Goal: Navigation & Orientation: Find specific page/section

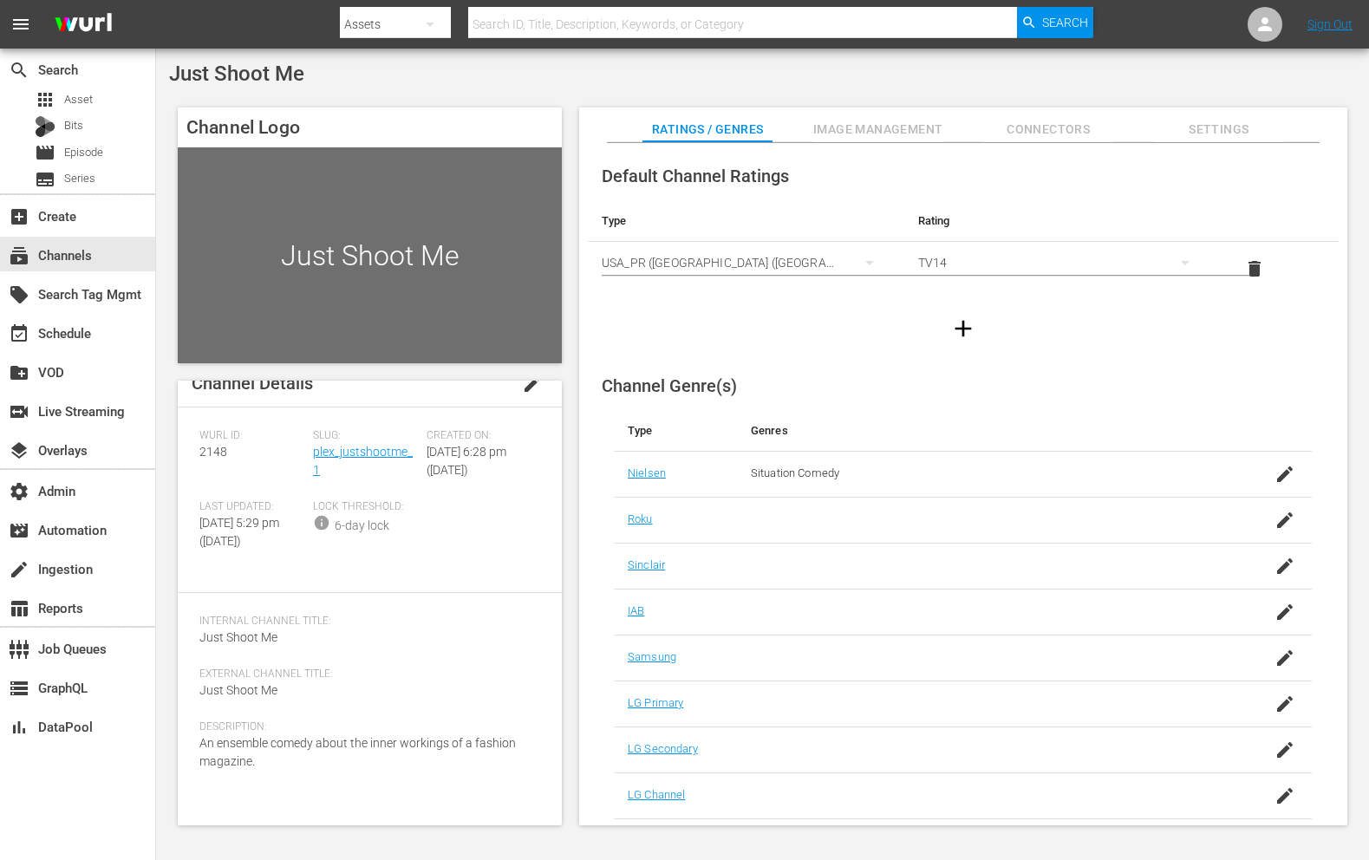
scroll to position [47, 0]
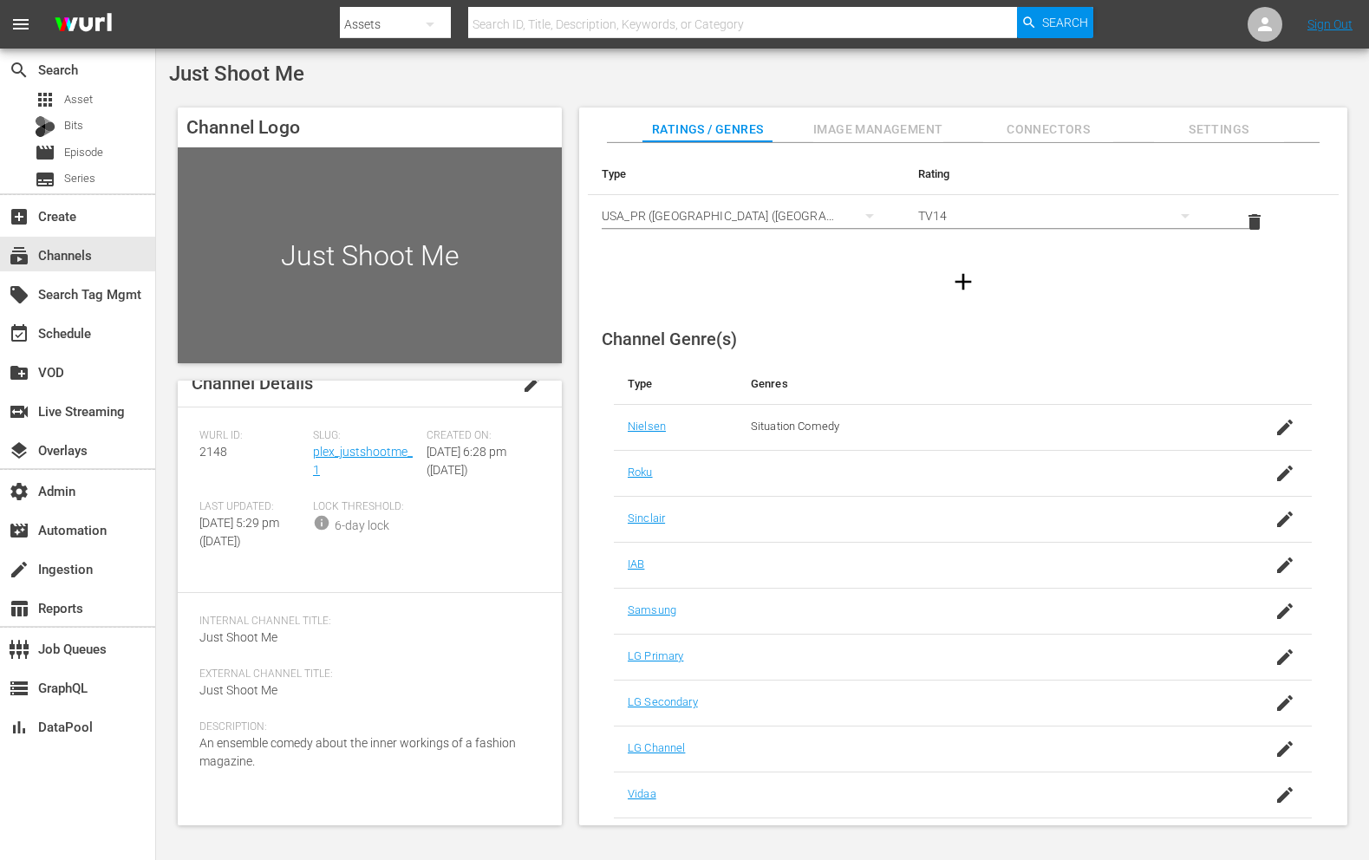
click at [848, 126] on span "Image Management" at bounding box center [878, 130] width 130 height 22
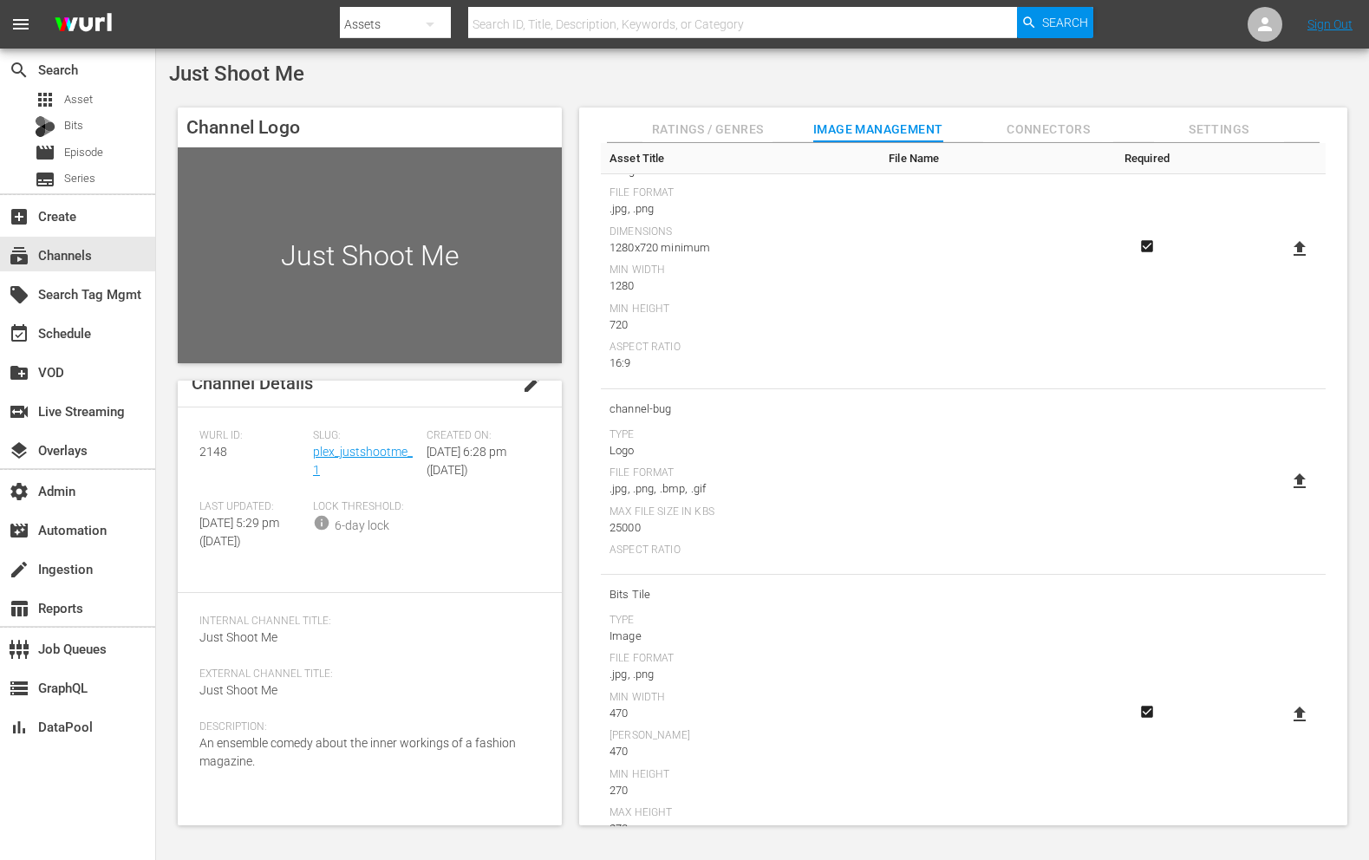
scroll to position [0, 0]
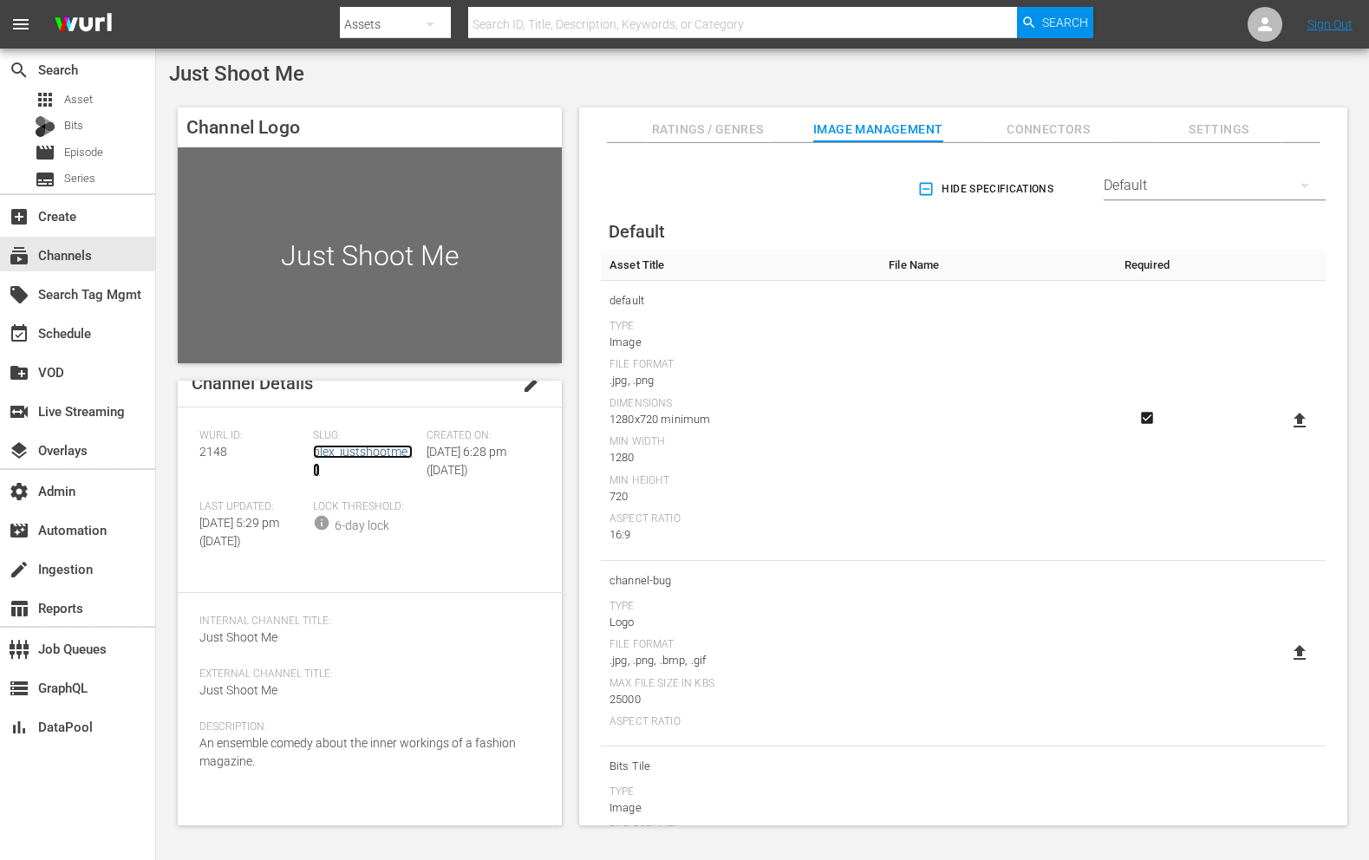
click at [372, 449] on link "plex_justshootme_1" at bounding box center [363, 461] width 100 height 32
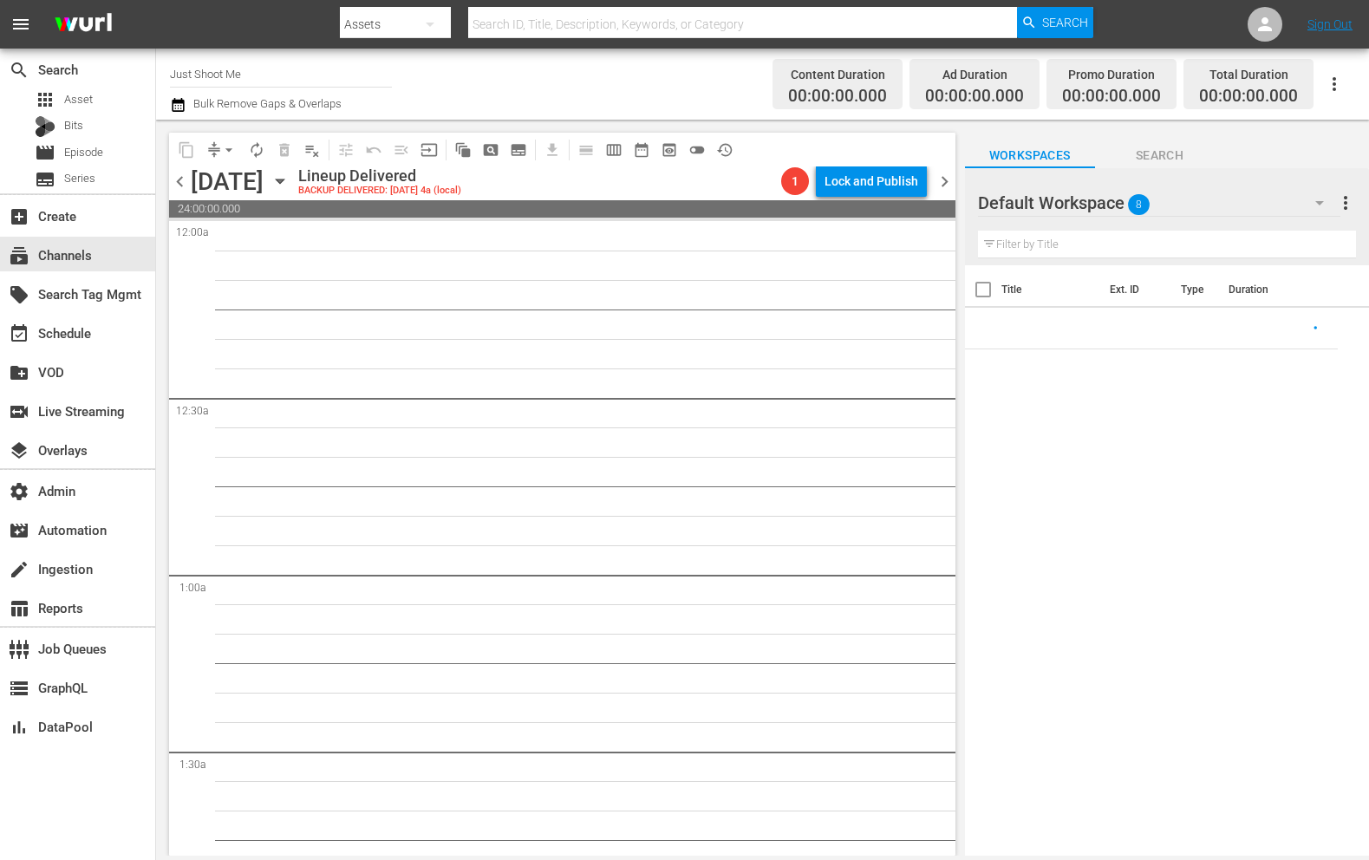
scroll to position [475, 0]
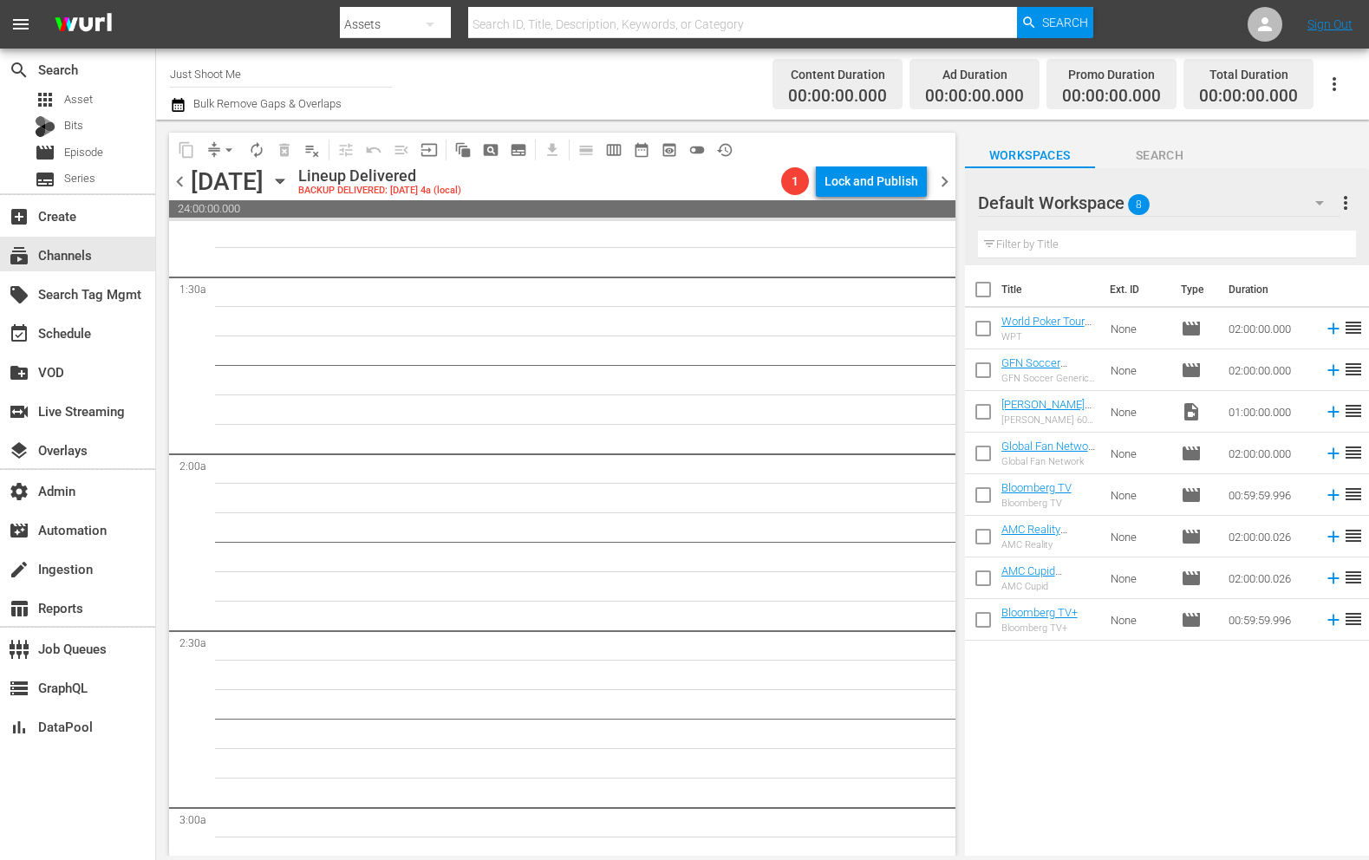
click at [667, 155] on span "preview_outlined" at bounding box center [668, 149] width 17 height 17
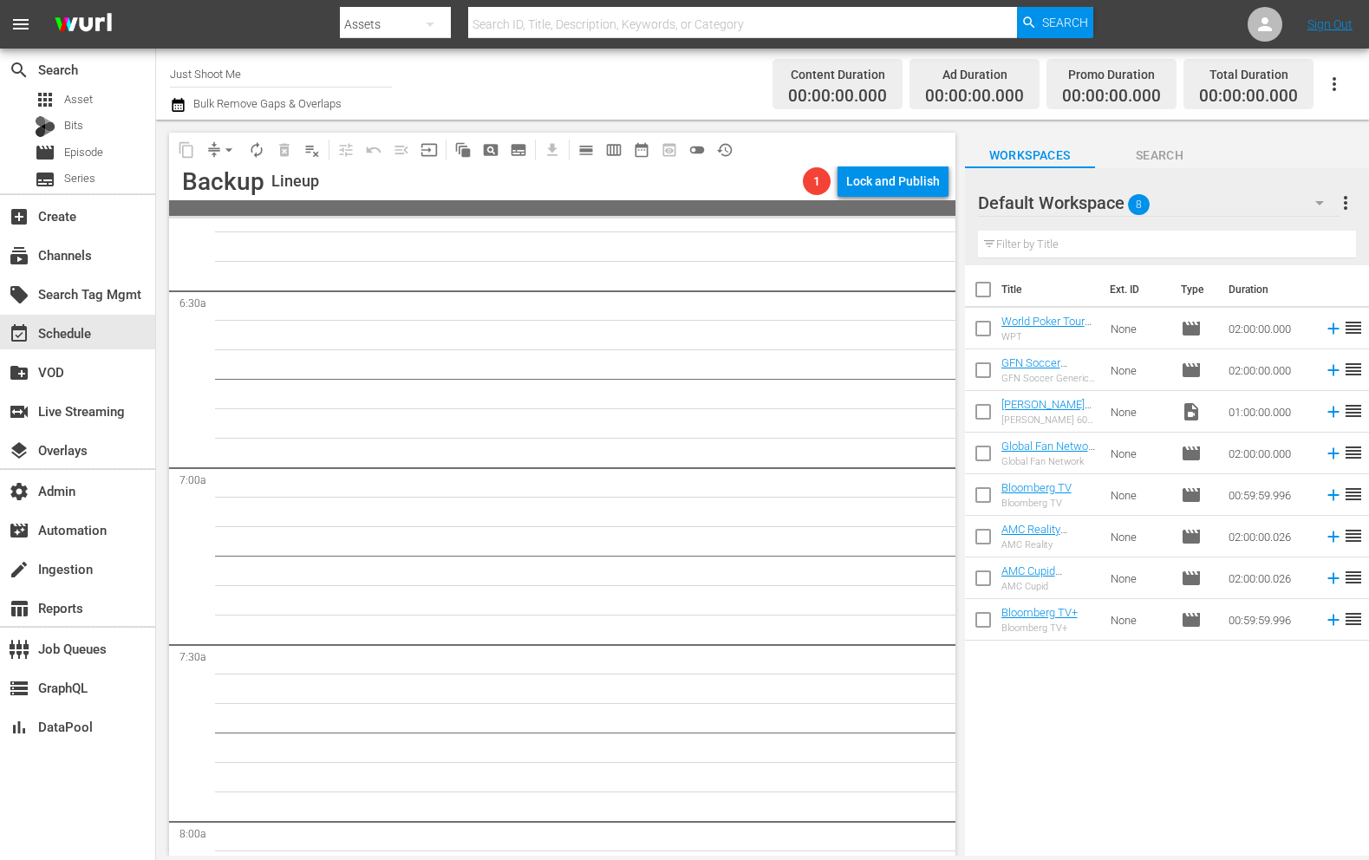
scroll to position [2288, 0]
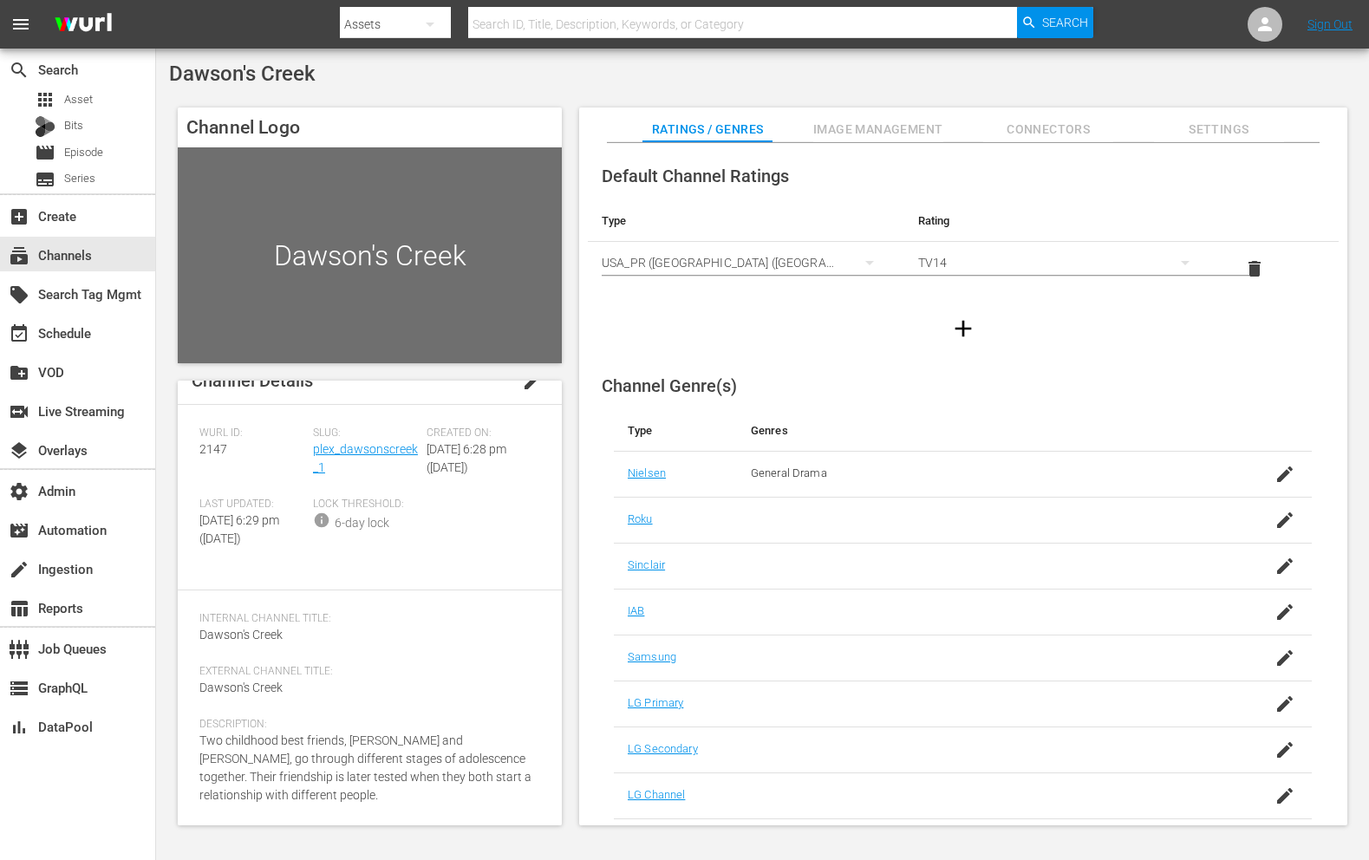
scroll to position [47, 0]
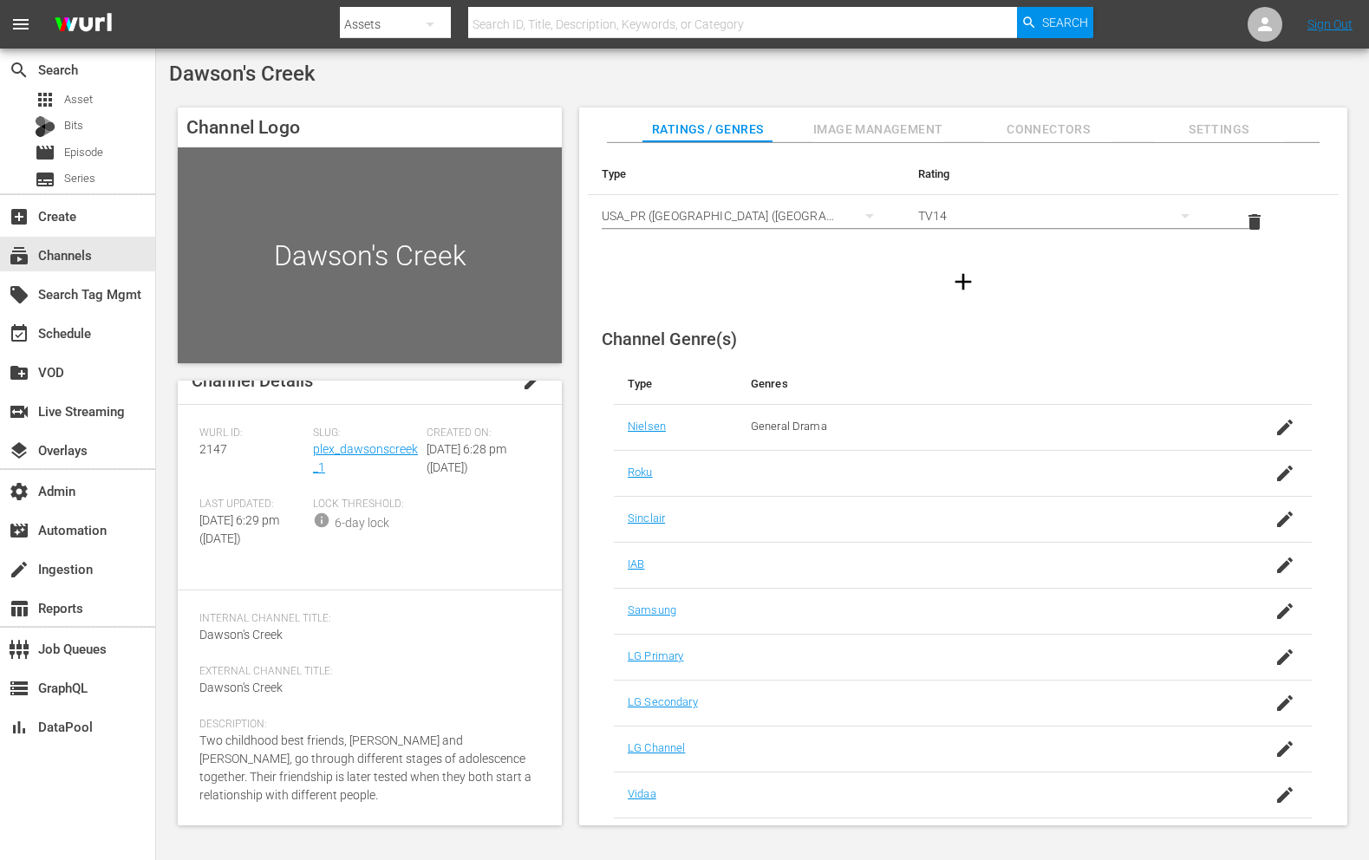
click at [888, 120] on span "Image Management" at bounding box center [878, 130] width 130 height 22
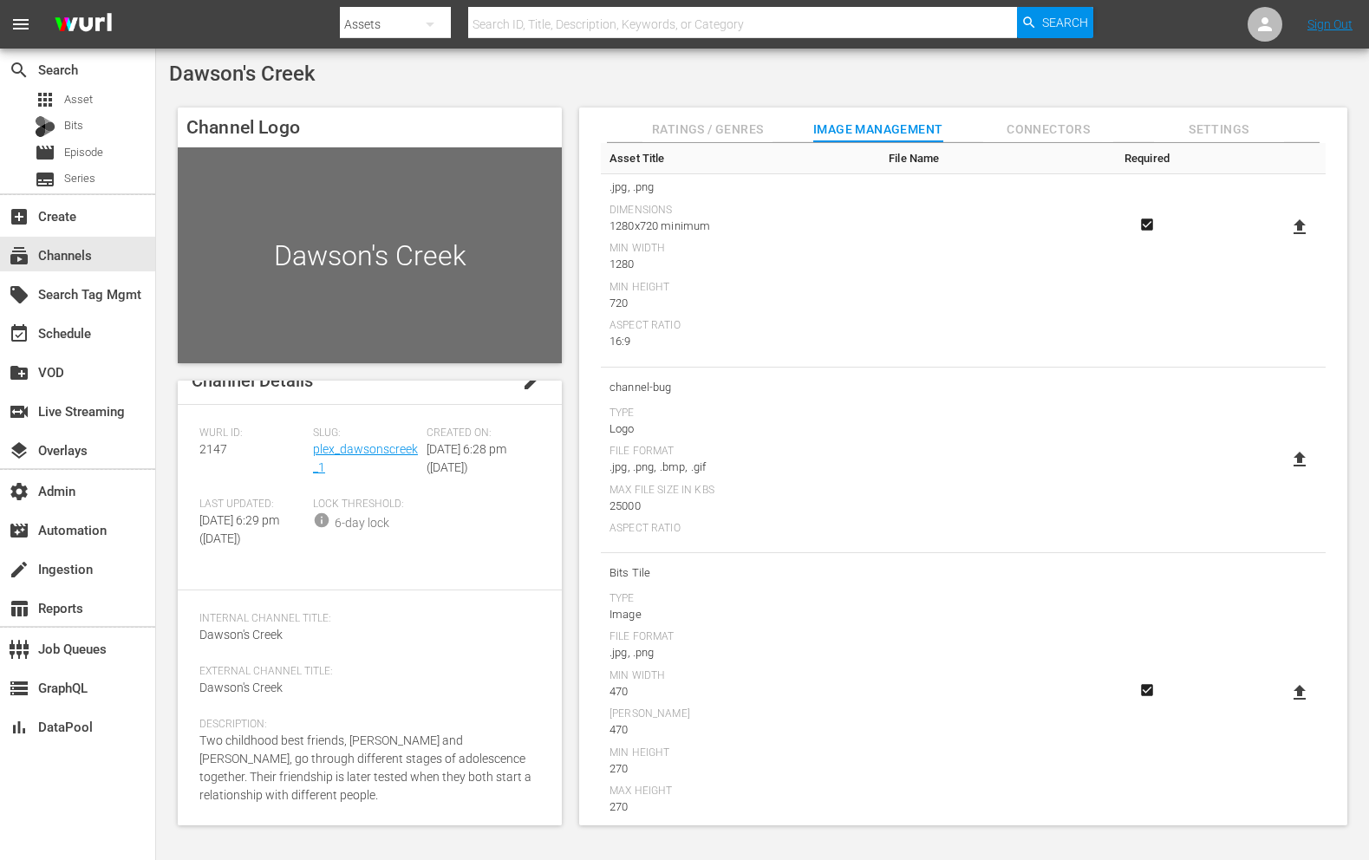
scroll to position [533, 0]
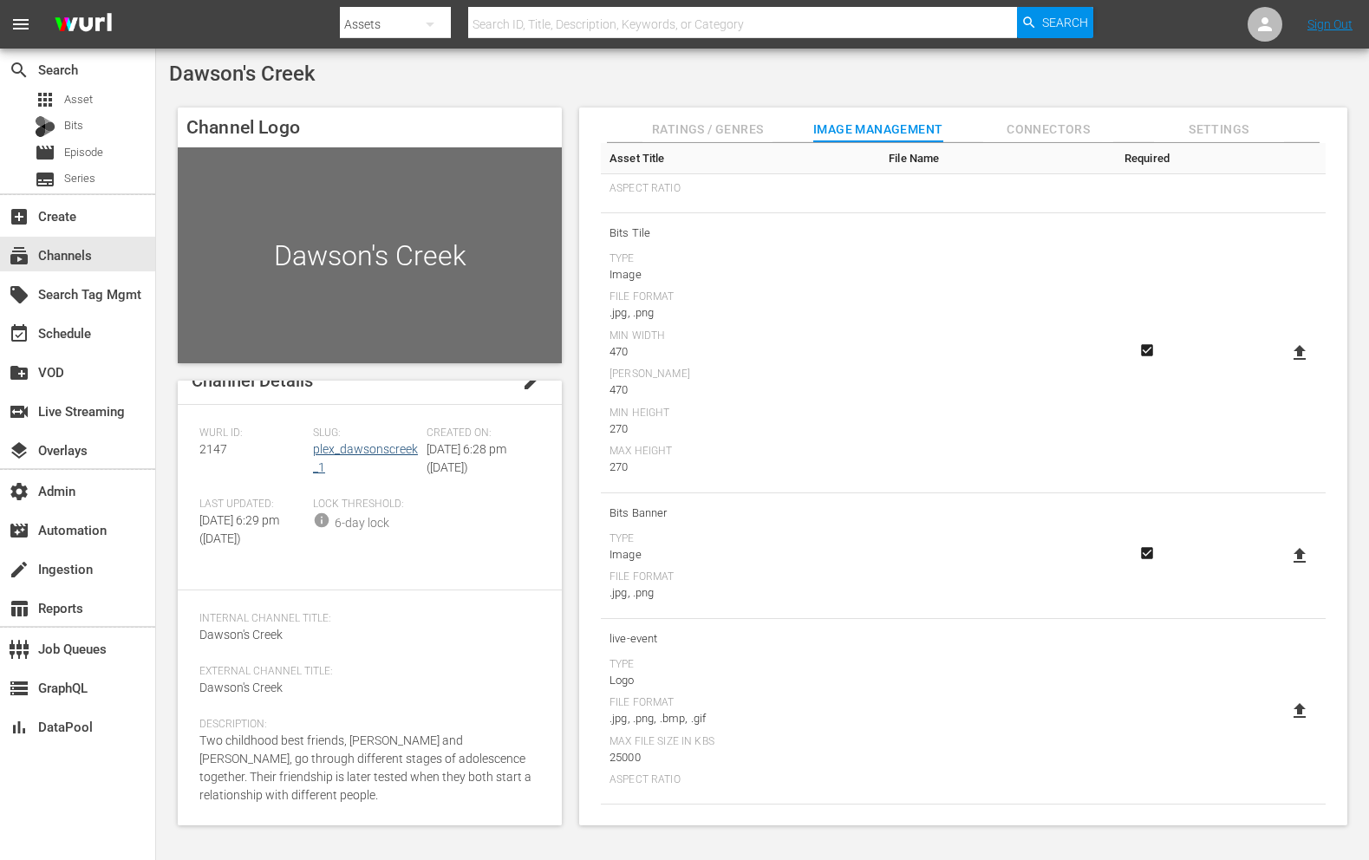
click at [387, 426] on div "Slug: plex_dawsonscreek_1" at bounding box center [370, 461] width 114 height 71
click at [394, 442] on link "plex_dawsonscreek_1" at bounding box center [365, 458] width 105 height 32
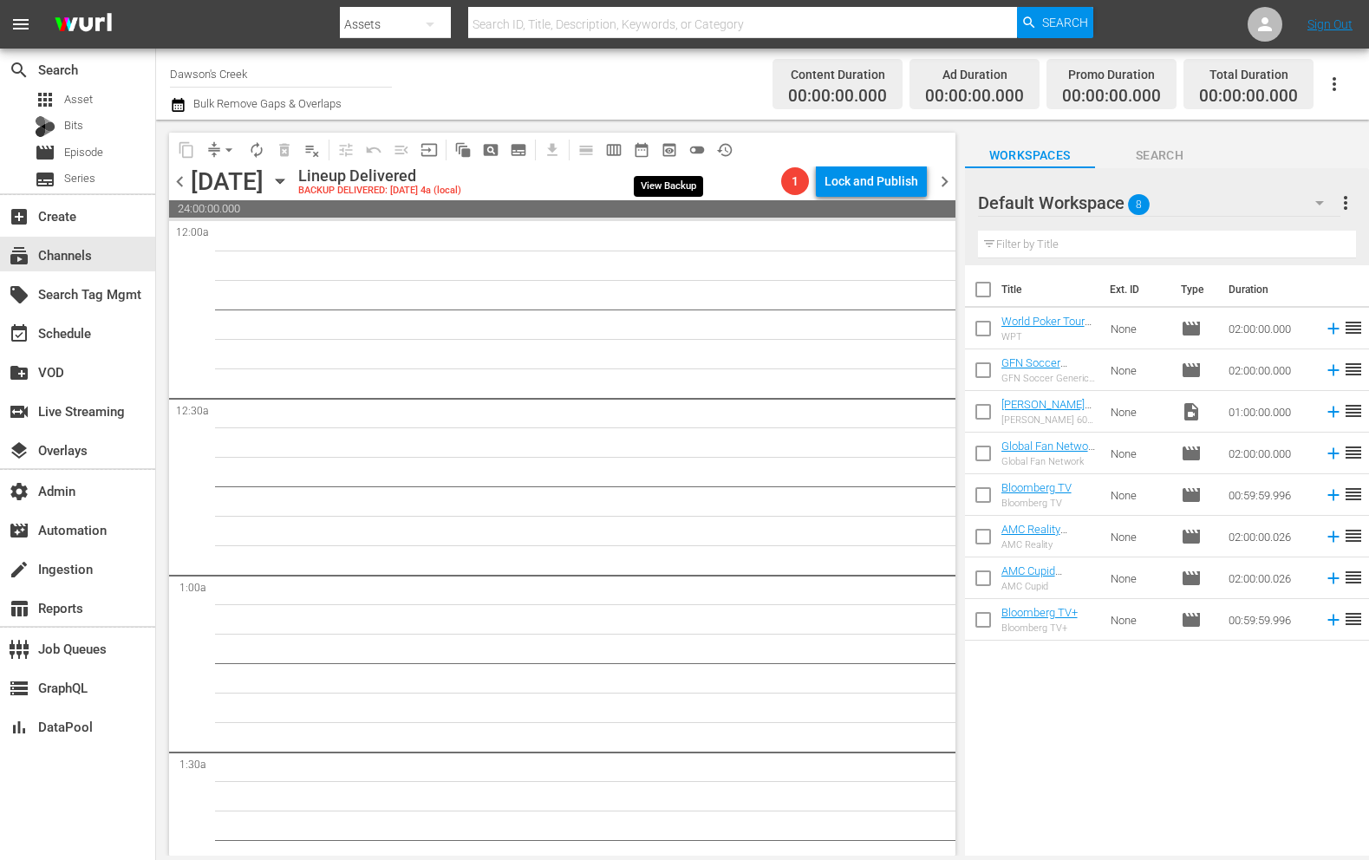
click at [664, 153] on span "preview_outlined" at bounding box center [668, 149] width 17 height 17
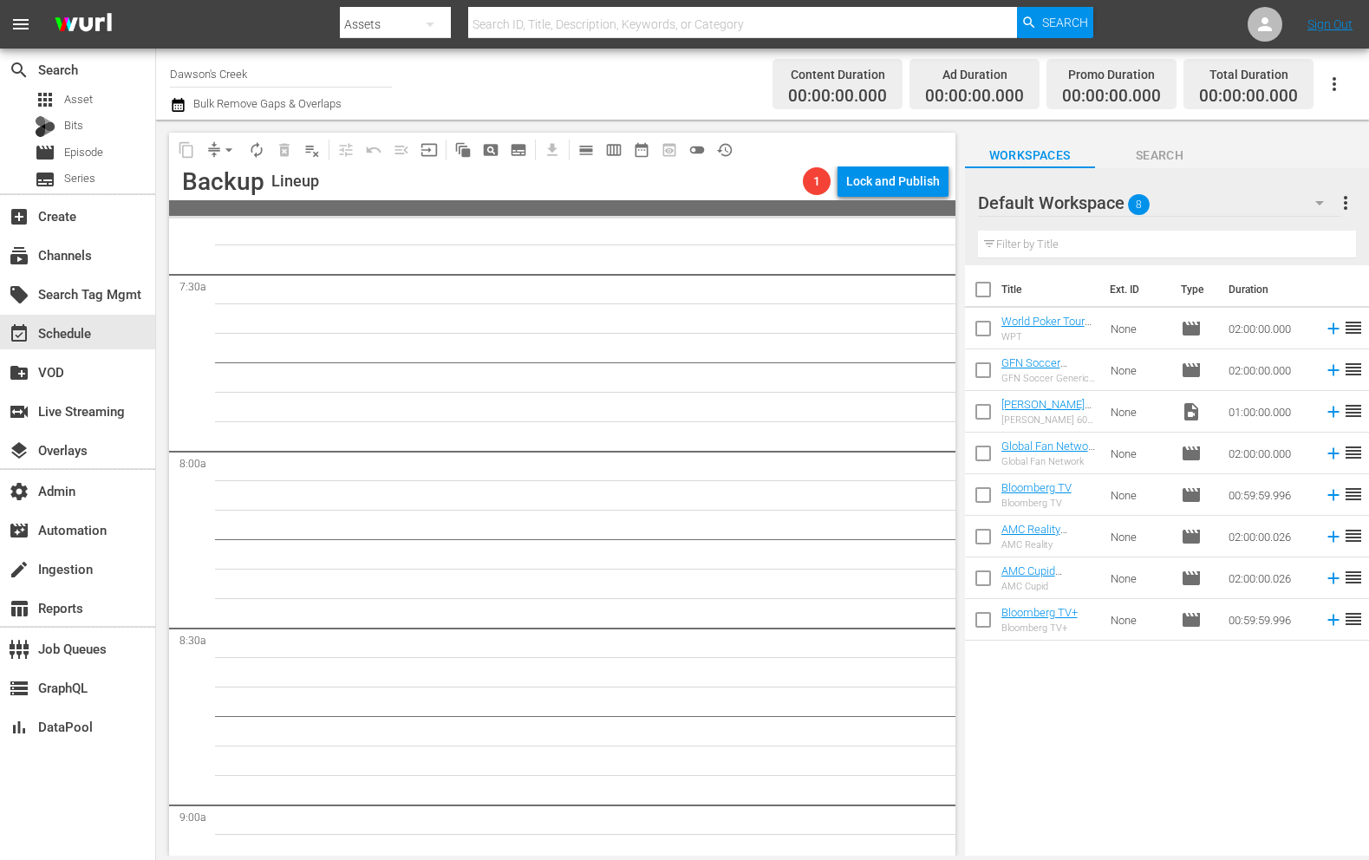
scroll to position [2996, 0]
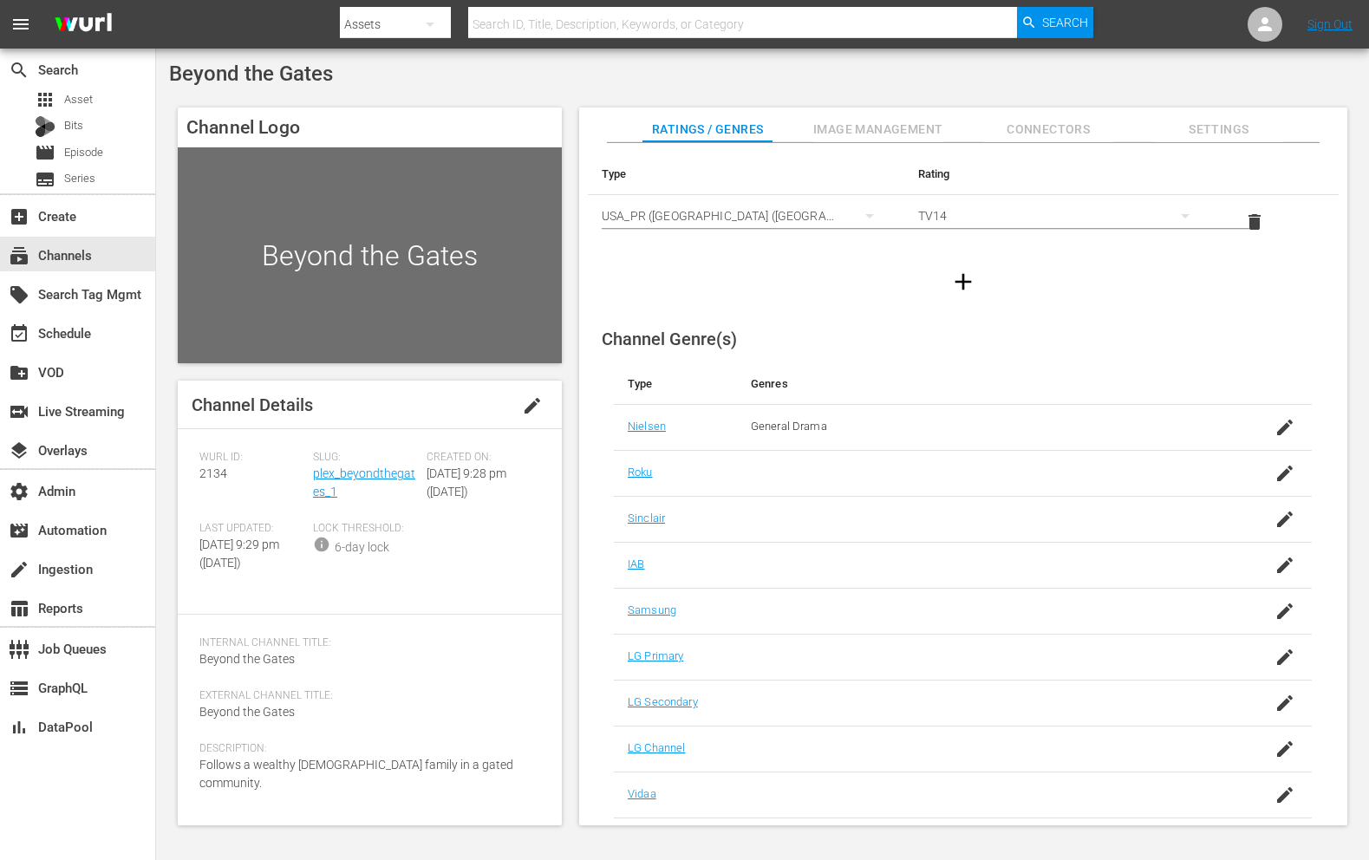
scroll to position [6, 0]
click at [848, 123] on span "Image Management" at bounding box center [878, 130] width 130 height 22
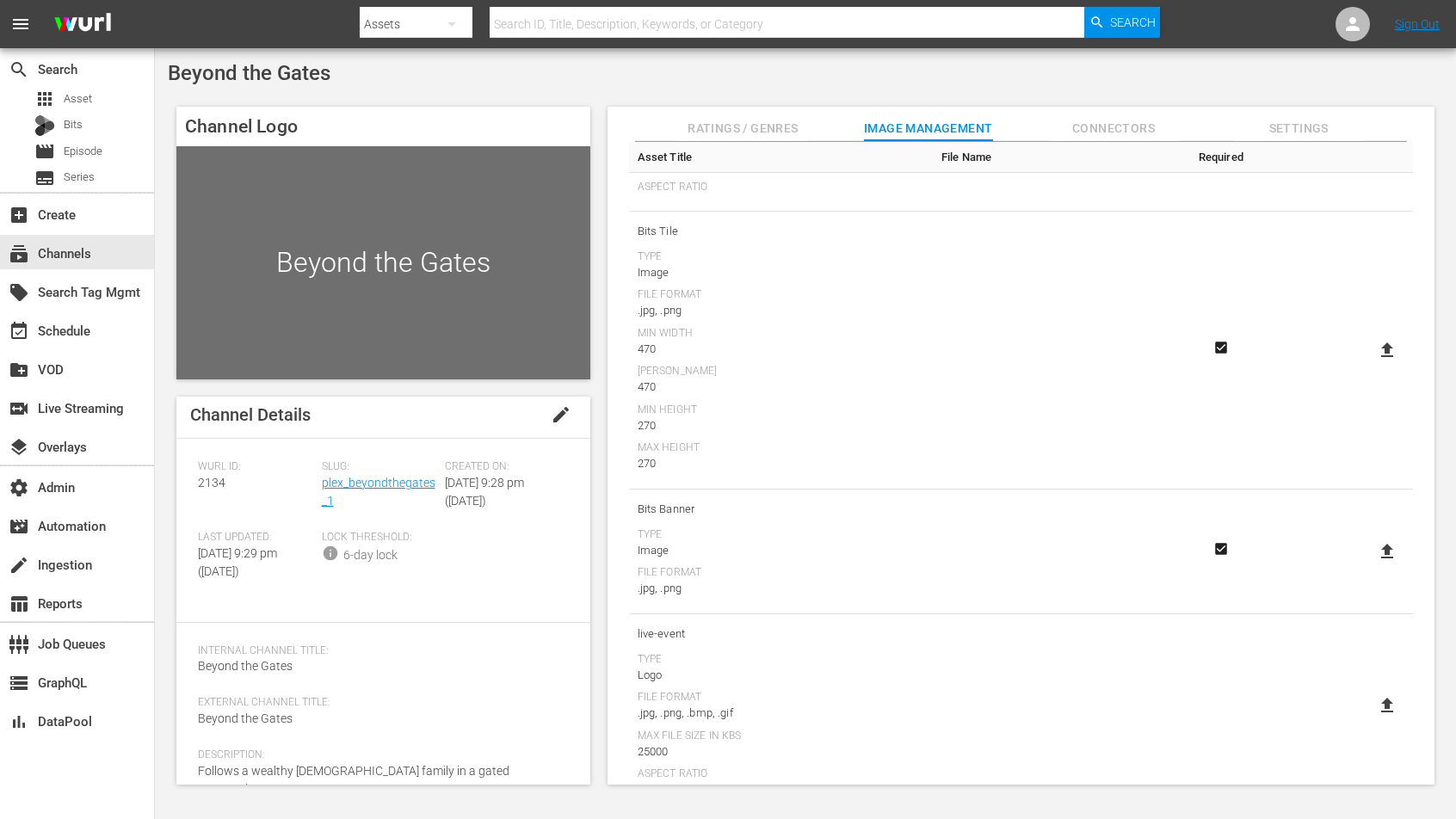
scroll to position [530, 0]
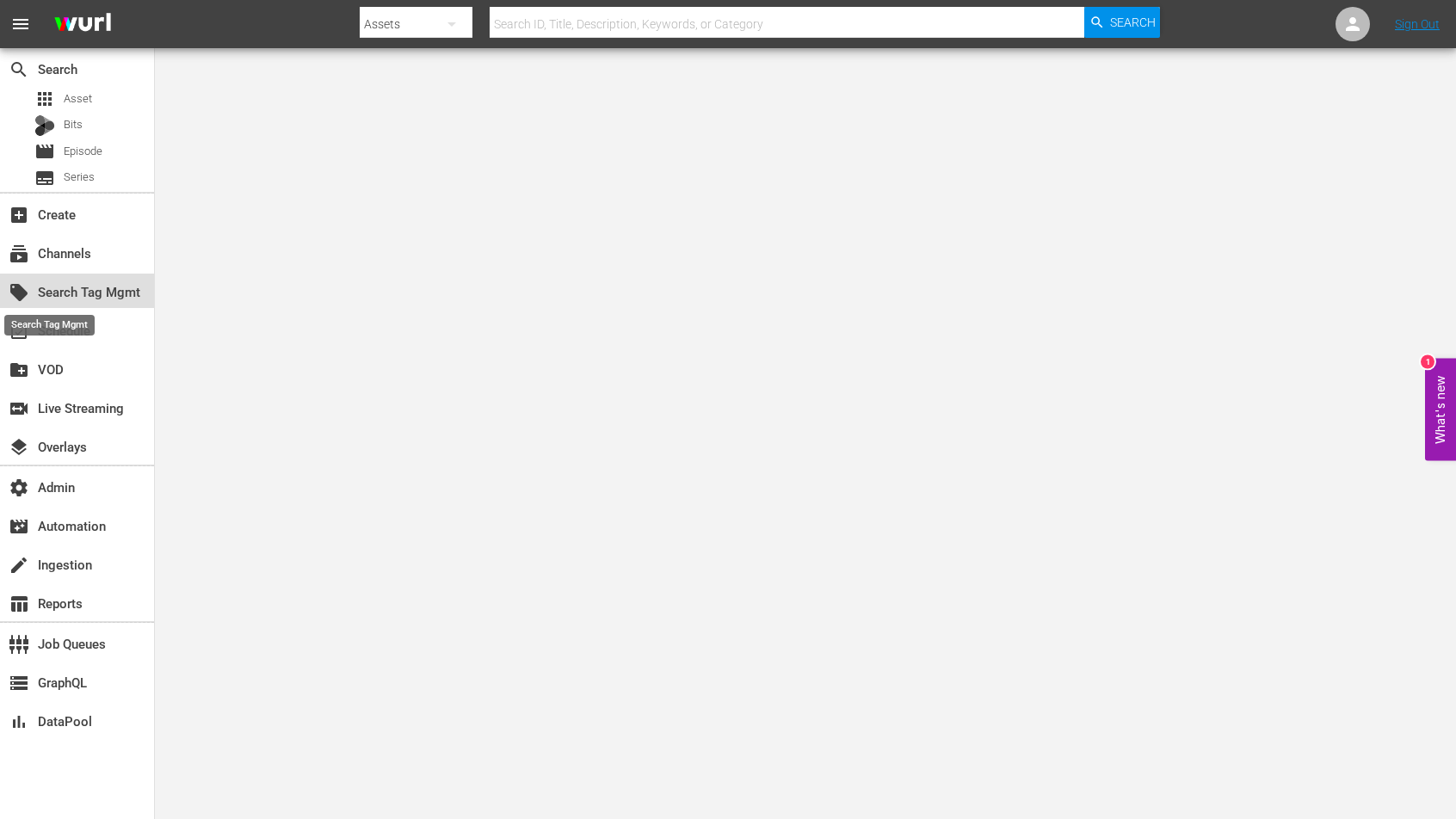
click at [28, 299] on span "local_offer" at bounding box center [19, 292] width 21 height 21
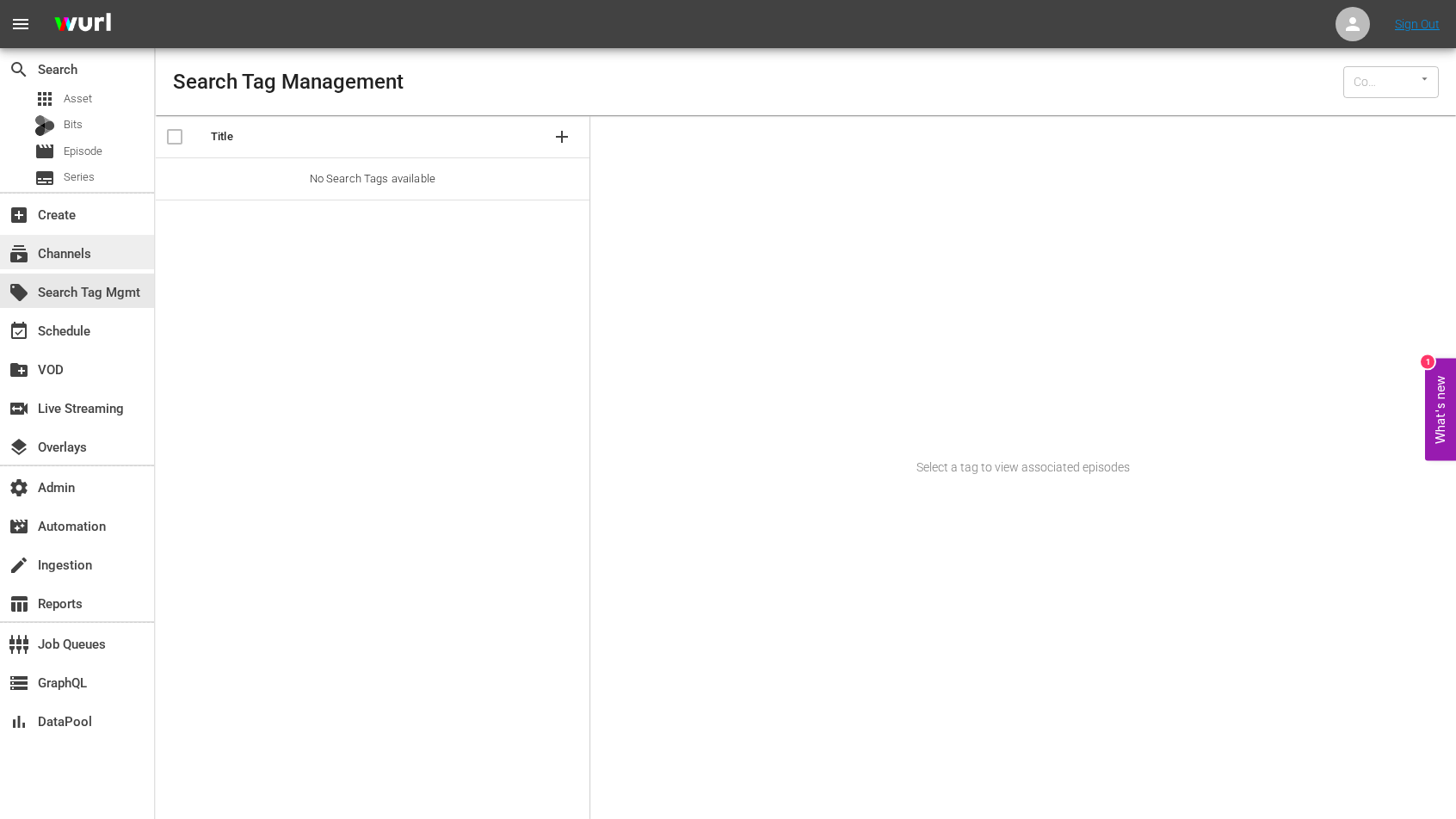
click at [46, 258] on div "subscriptions Channels" at bounding box center [48, 250] width 96 height 16
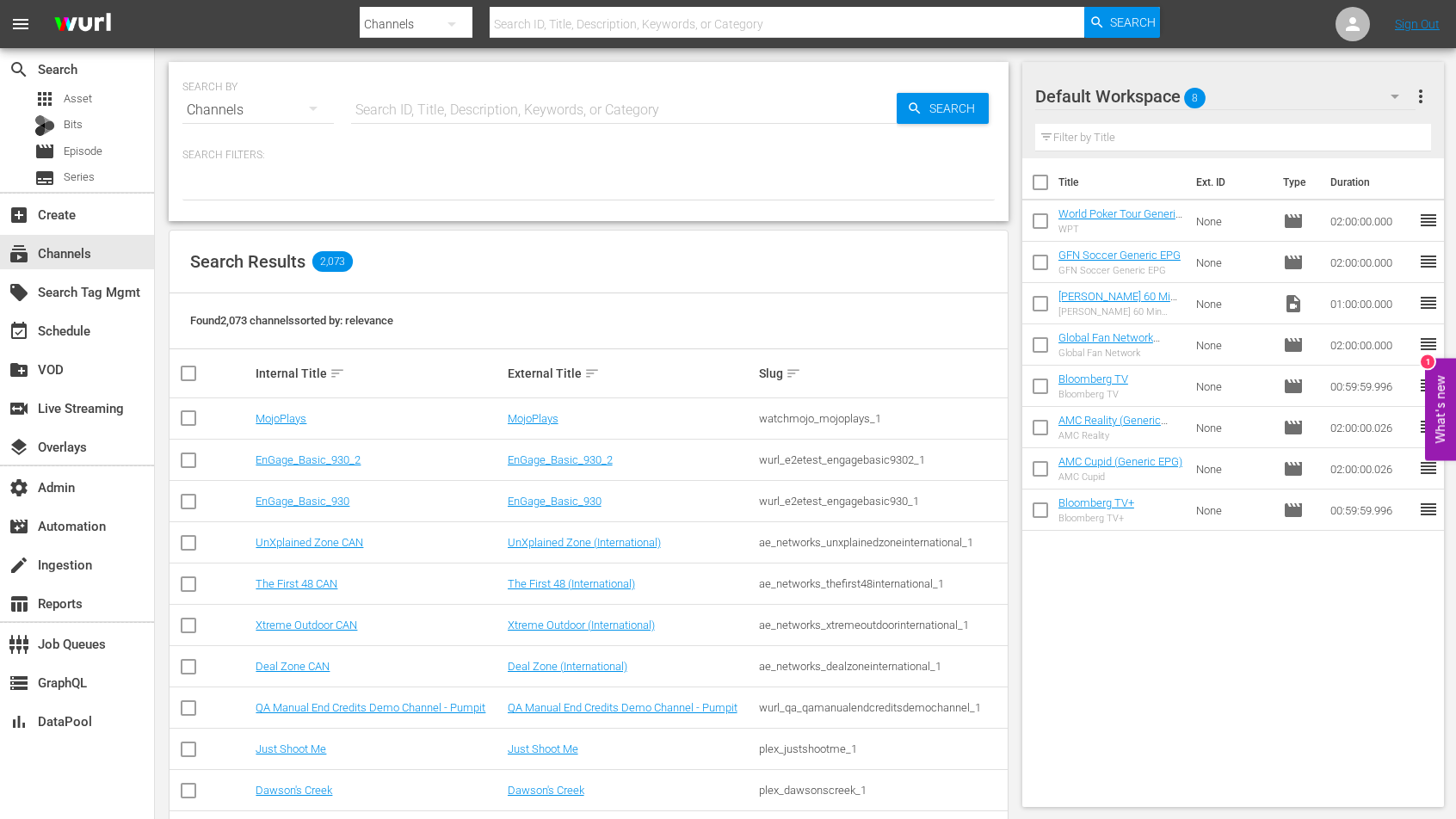
click at [468, 111] on input "text" at bounding box center [624, 110] width 546 height 42
paste input "gsn_cinevault_80s_1"
type input "gsn_cinevault_80s_1"
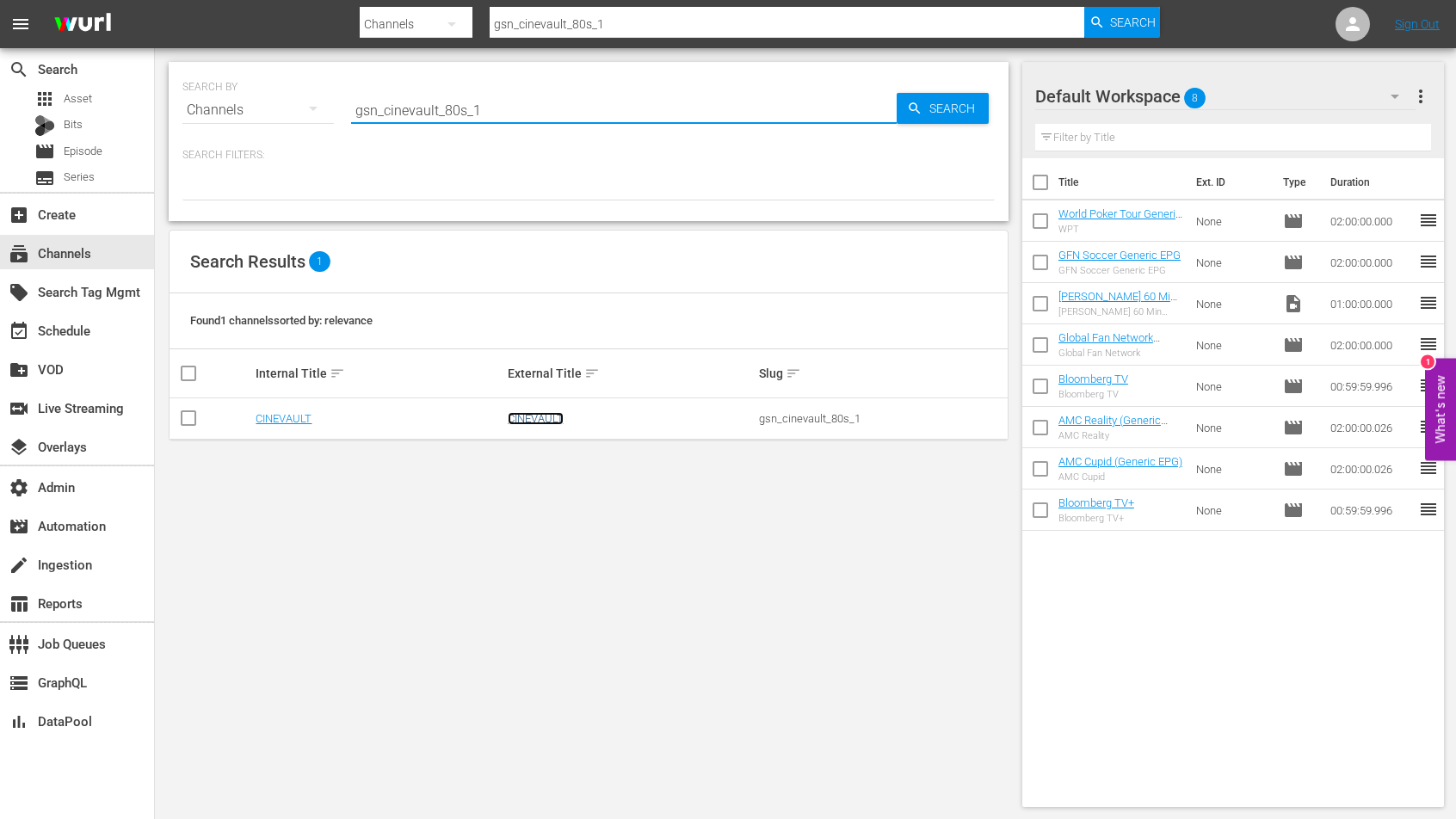
click at [526, 420] on link "CINEVAULT" at bounding box center [535, 418] width 56 height 13
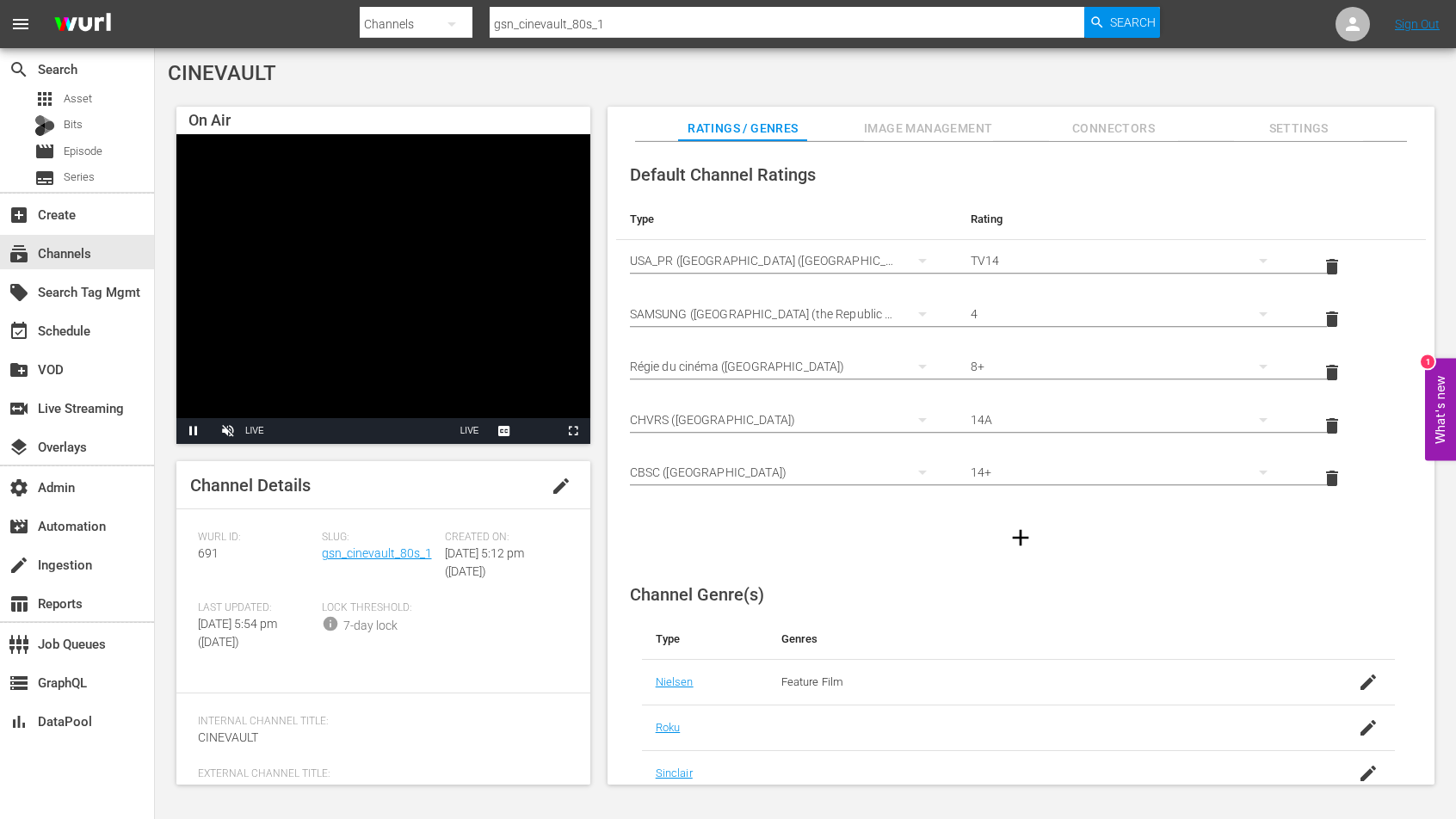
click at [542, 28] on input "gsn_cinevault_80s_1" at bounding box center [787, 24] width 596 height 42
paste input "classics_2"
type input "gsn_cinevault_classics_2"
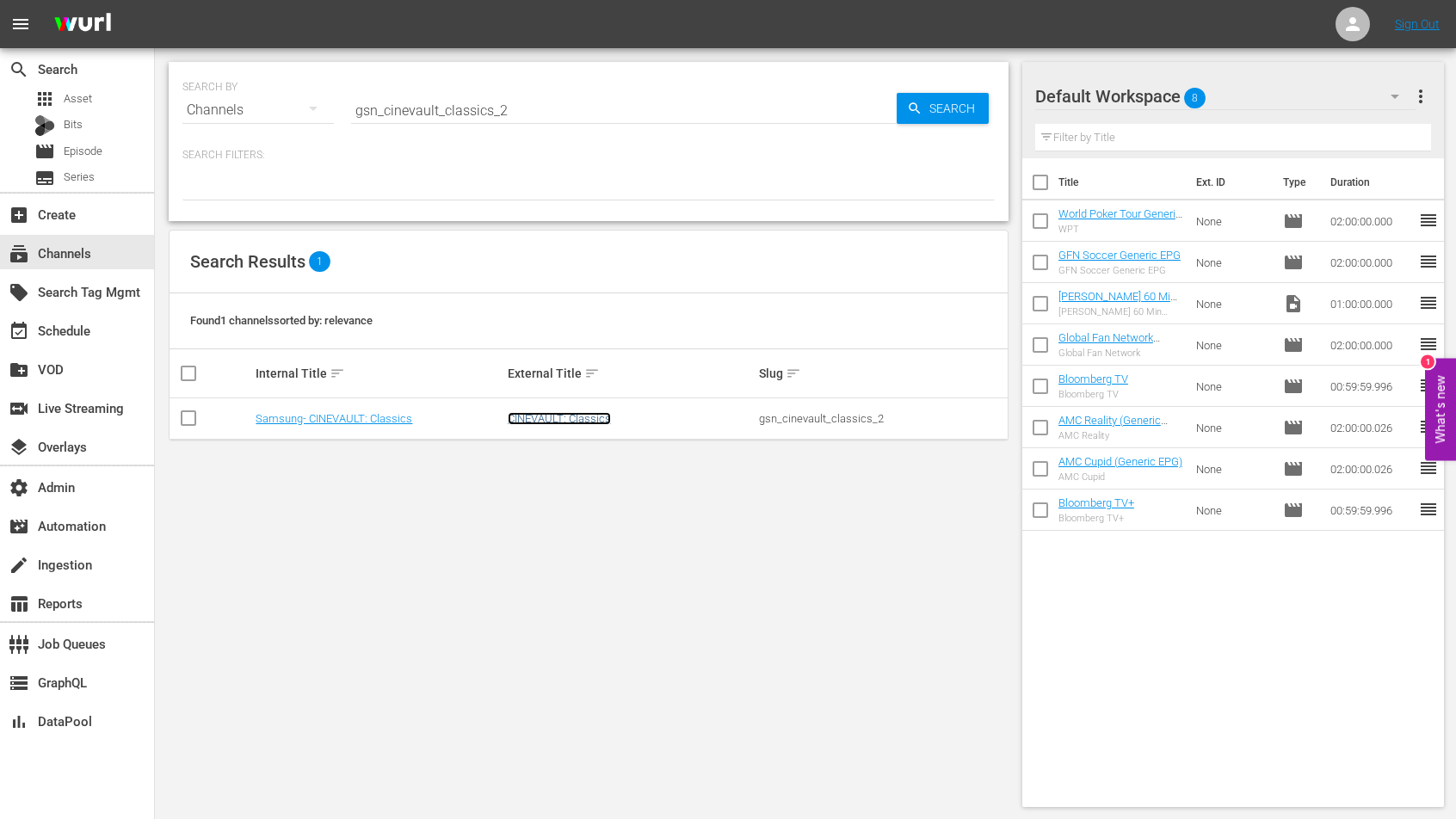
click at [542, 423] on link "CINEVAULT: Classics" at bounding box center [559, 418] width 103 height 13
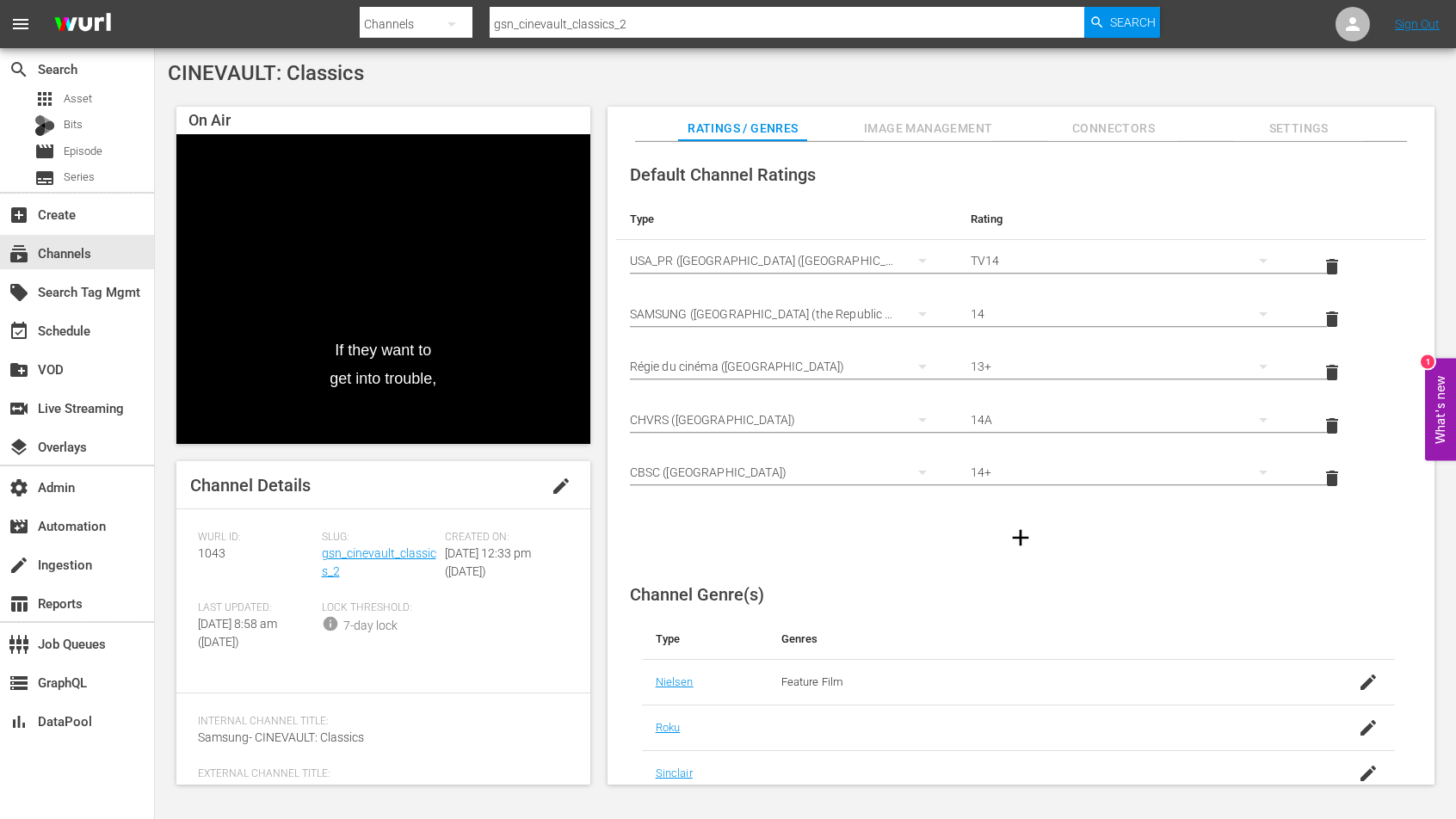
click at [903, 31] on input "gsn_cinevault_classics_2" at bounding box center [787, 24] width 596 height 42
paste input "westerns_1"
type input "gsn_cinevault_westerns_1"
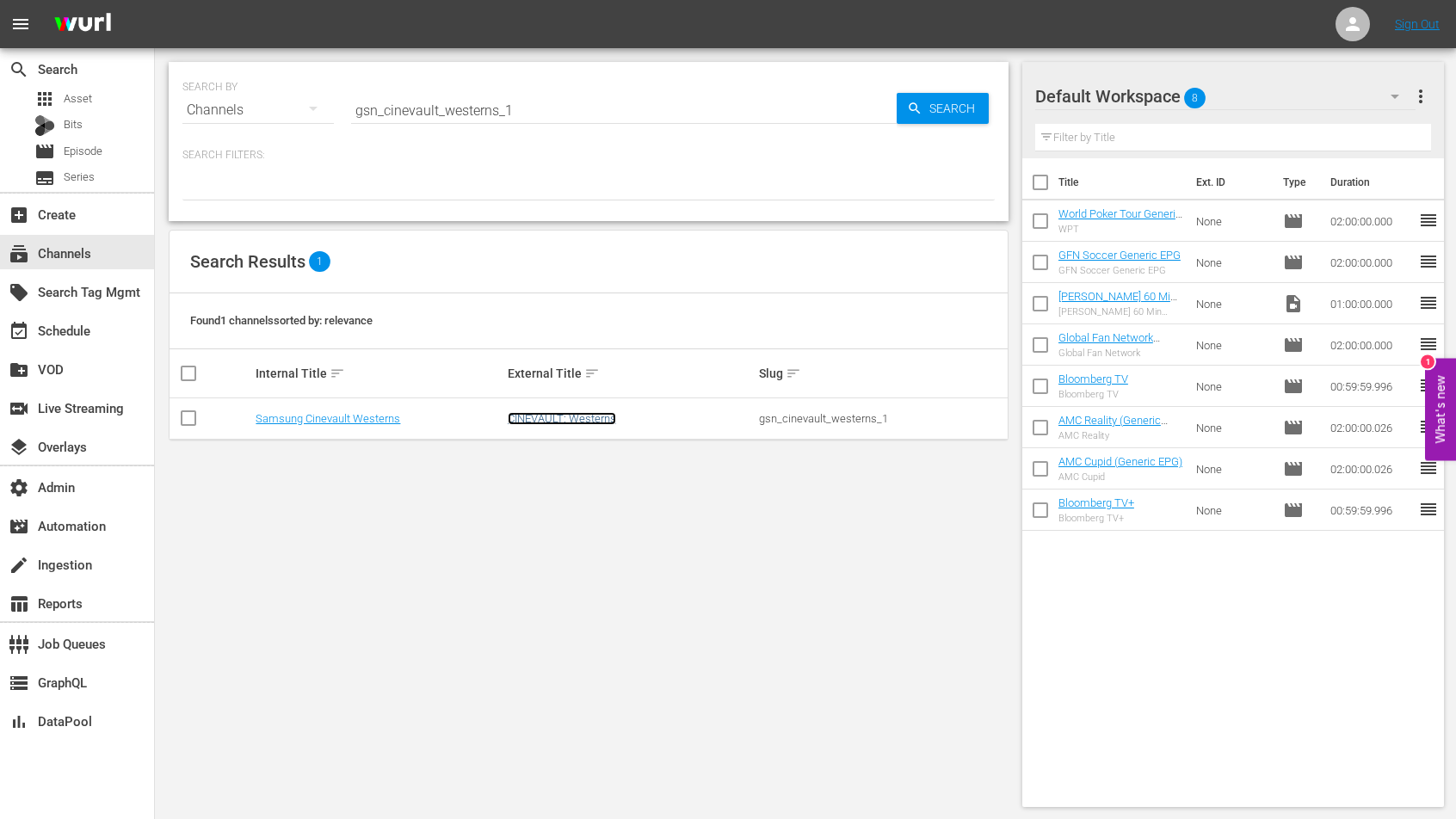
click at [581, 416] on link "CINEVAULT: Westerns" at bounding box center [561, 418] width 108 height 13
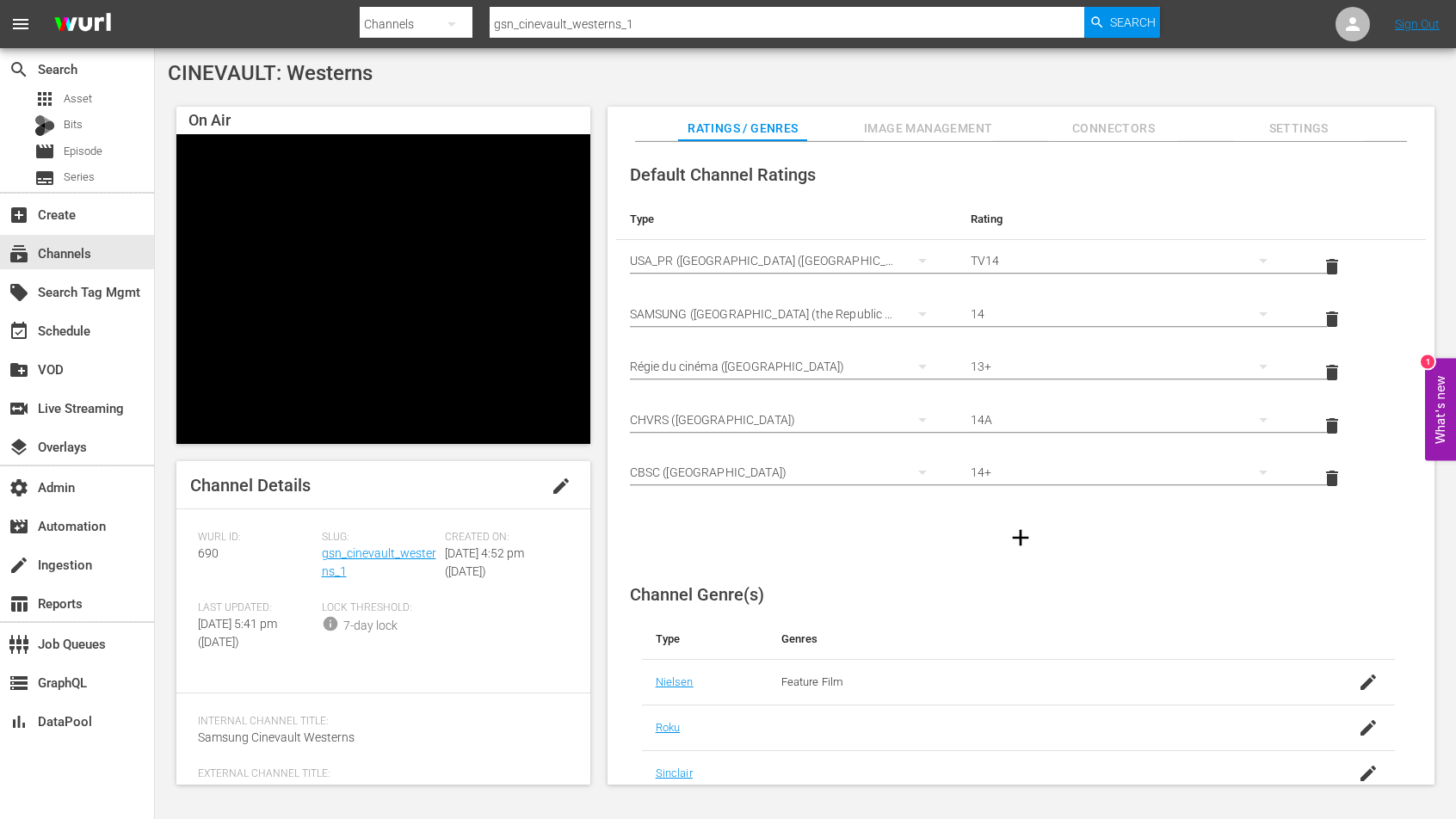
click at [686, 25] on input "gsn_cinevault_westerns_1" at bounding box center [787, 24] width 596 height 42
paste input "runchyroll"
type input "gsn_crunchyroll_1"
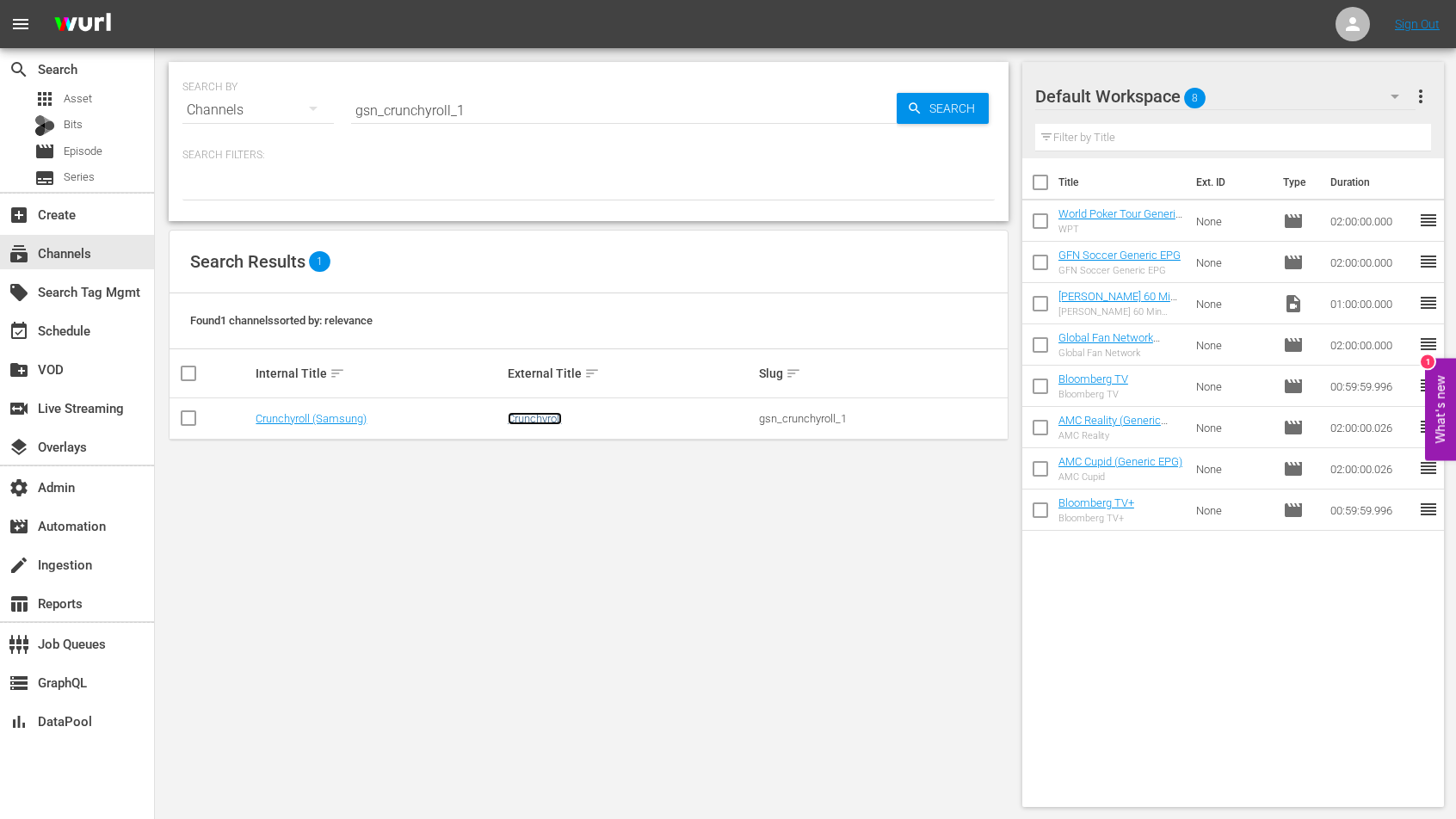
click at [544, 416] on link "Crunchyroll" at bounding box center [534, 418] width 55 height 13
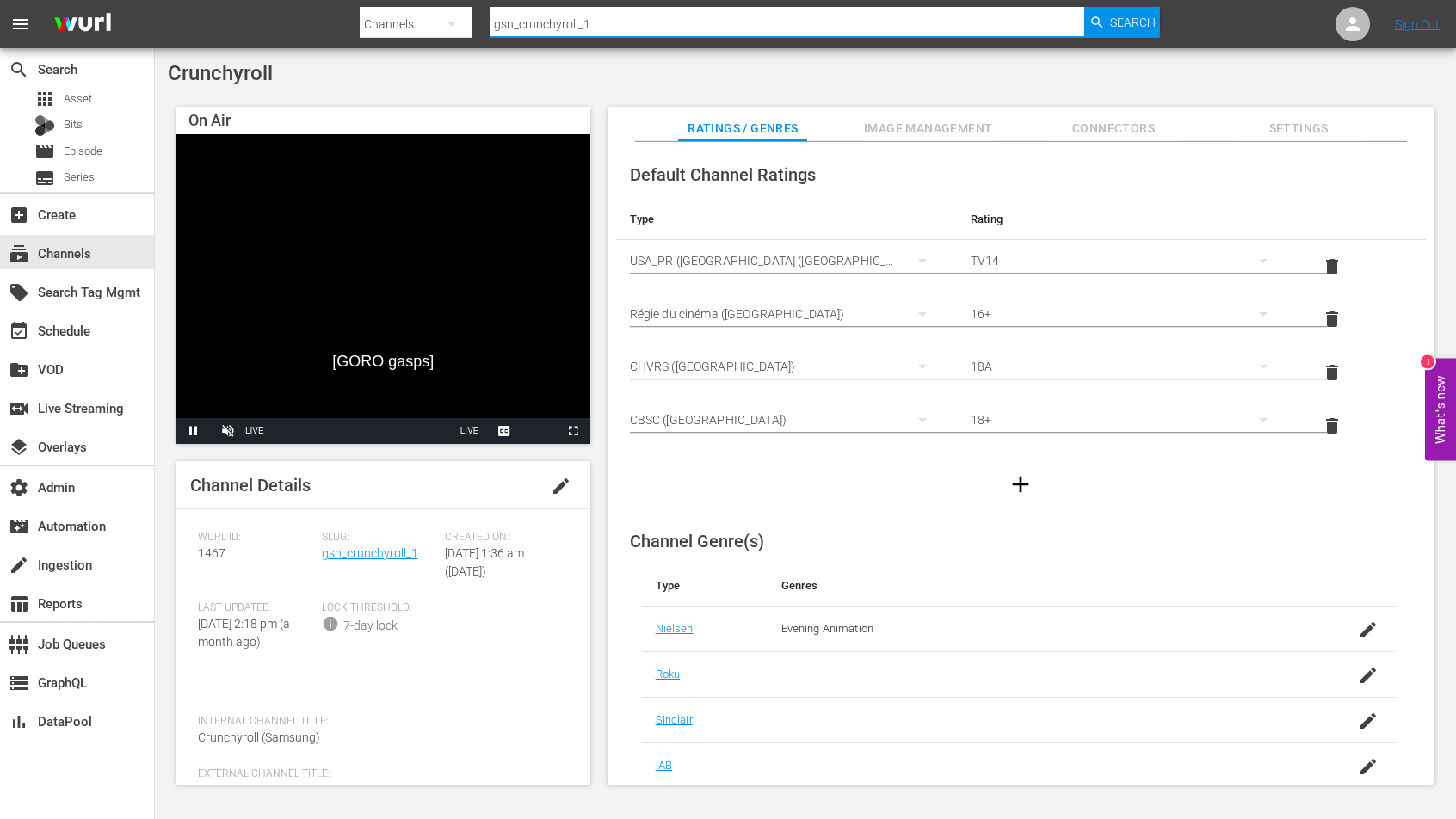
click at [559, 23] on input "gsn_crunchyroll_1" at bounding box center [787, 24] width 596 height 42
paste input "inevault_70s"
type input "gsn_cinevault_70s_1"
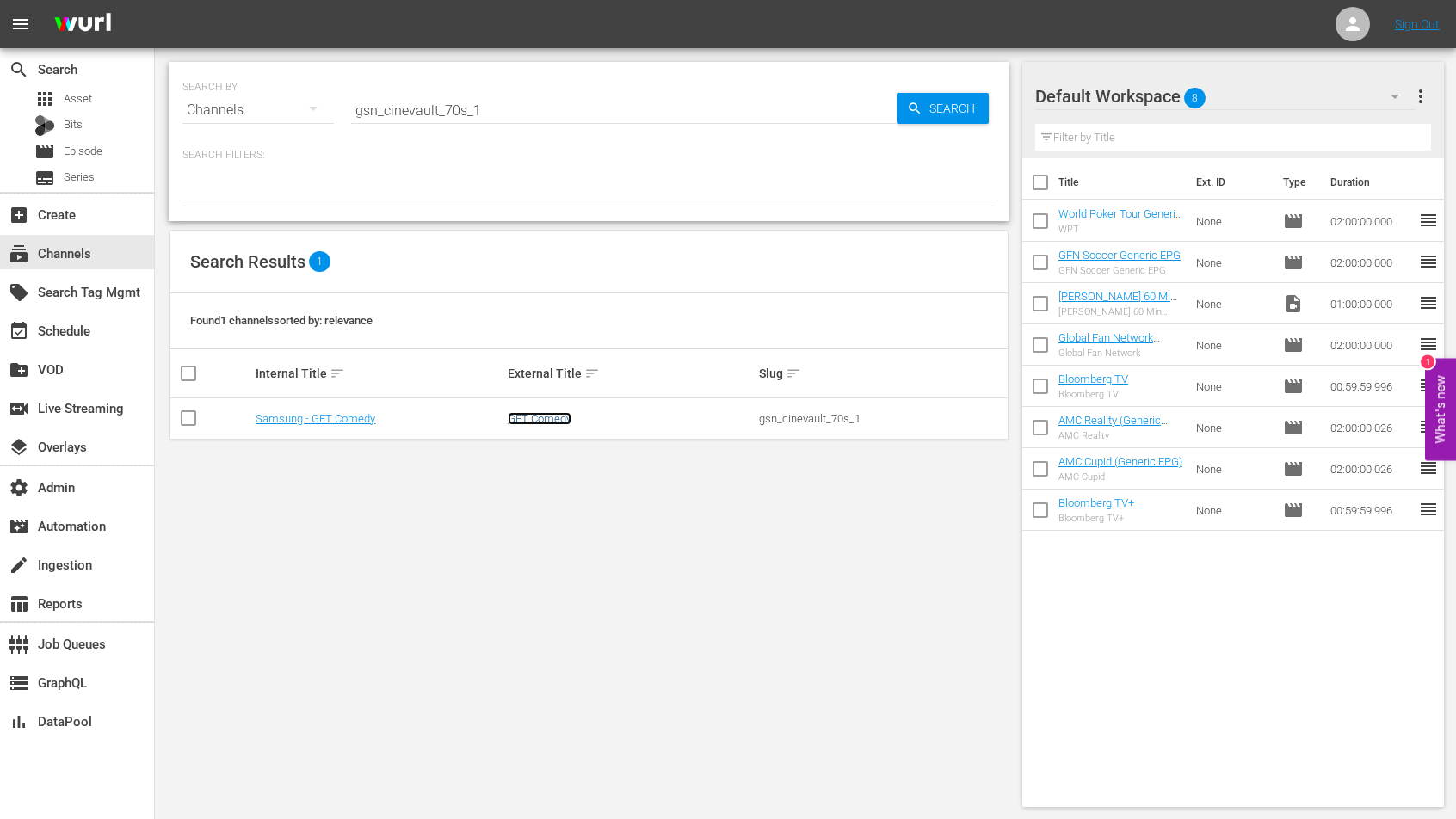
click at [533, 417] on link "GET Comedy" at bounding box center [539, 418] width 64 height 13
